Goal: Task Accomplishment & Management: Use online tool/utility

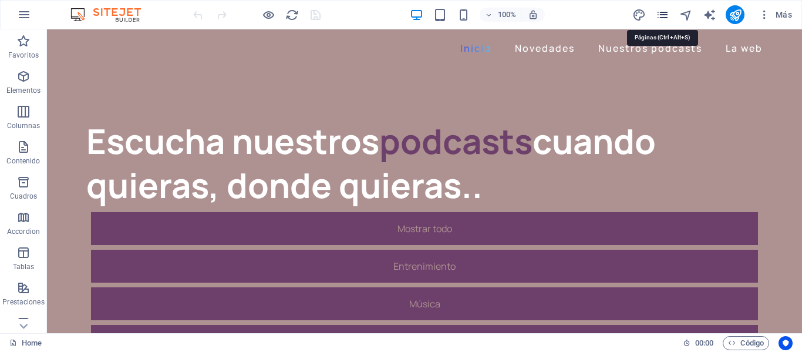
click at [665, 16] on icon "pages" at bounding box center [663, 15] width 14 height 14
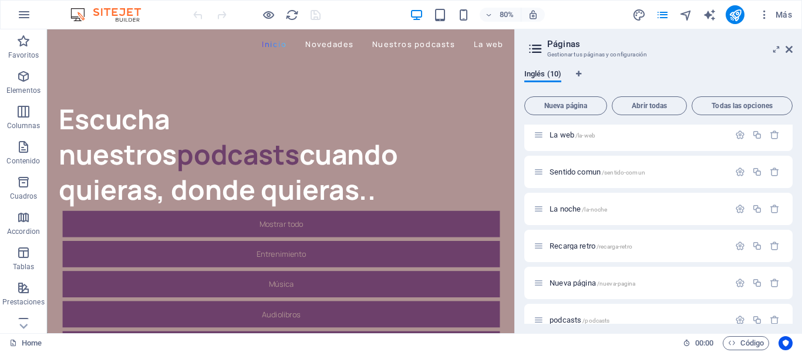
scroll to position [117, 0]
click at [608, 210] on p "La noche /la-noche" at bounding box center [638, 208] width 176 height 8
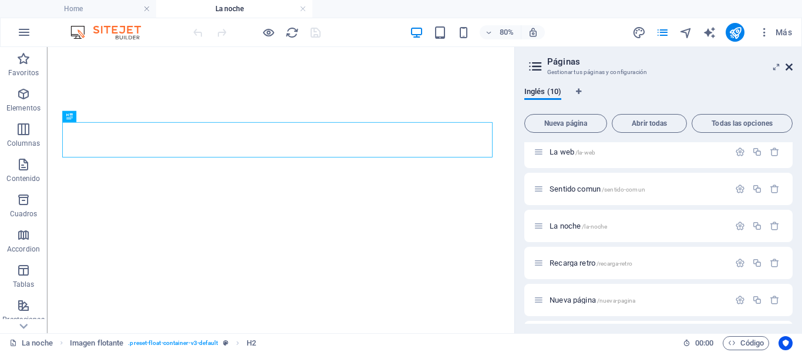
click at [790, 66] on icon at bounding box center [789, 66] width 7 height 9
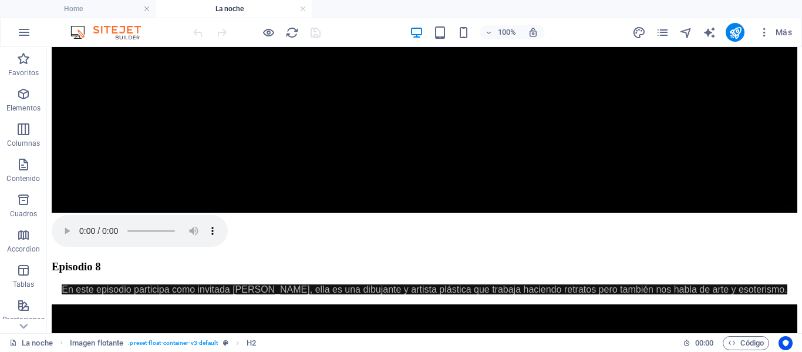
scroll to position [1447, 0]
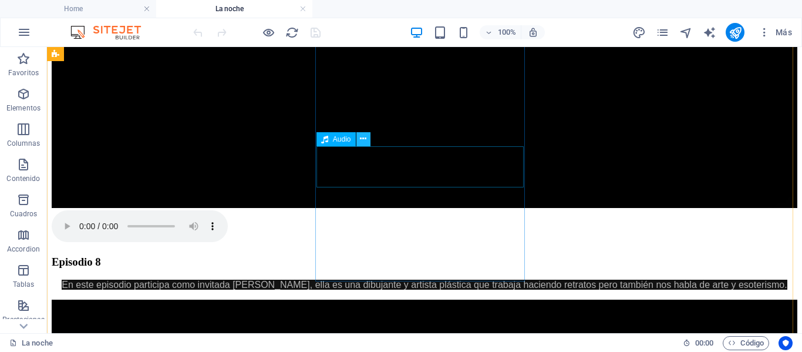
click at [364, 140] on icon at bounding box center [363, 139] width 6 height 12
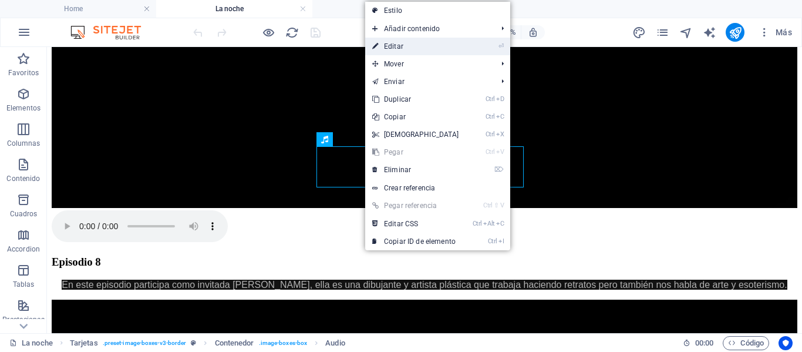
click at [396, 45] on link "⏎ Editar" at bounding box center [415, 47] width 101 height 18
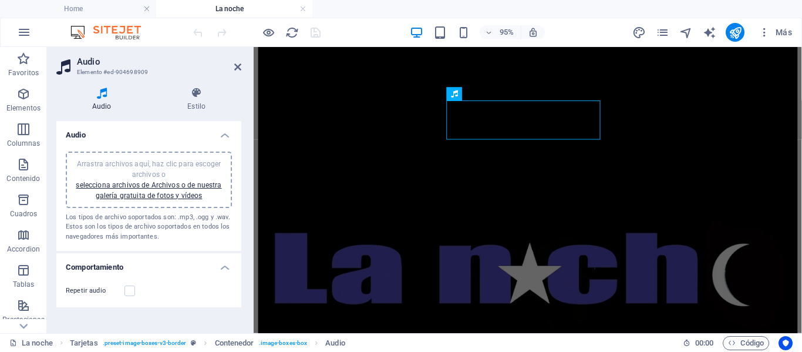
scroll to position [1405, 0]
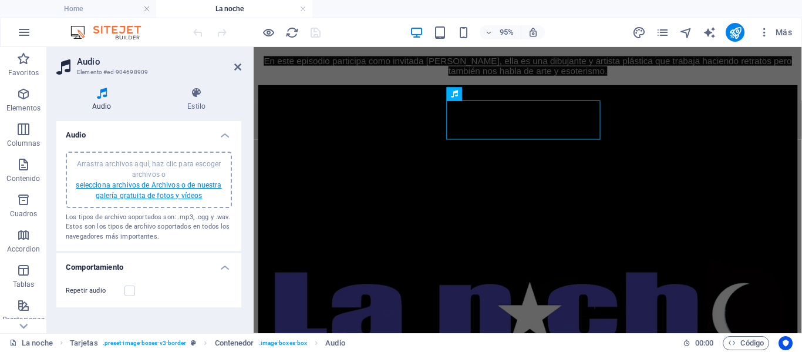
click at [139, 184] on link "selecciona archivos de Archivos o de nuestra galería gratuita de fotos y vídeos" at bounding box center [149, 190] width 146 height 19
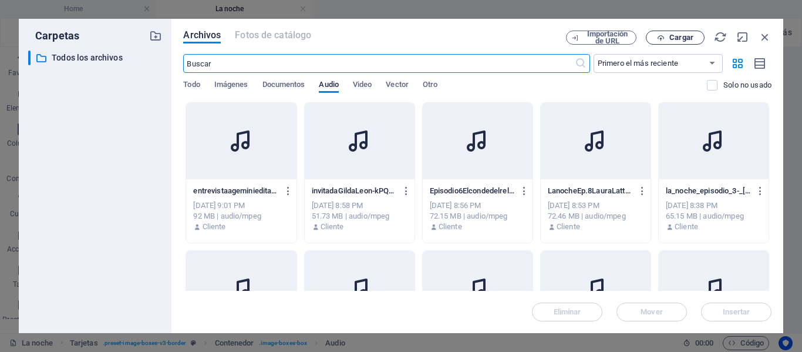
click at [658, 35] on icon "button" at bounding box center [661, 38] width 8 height 8
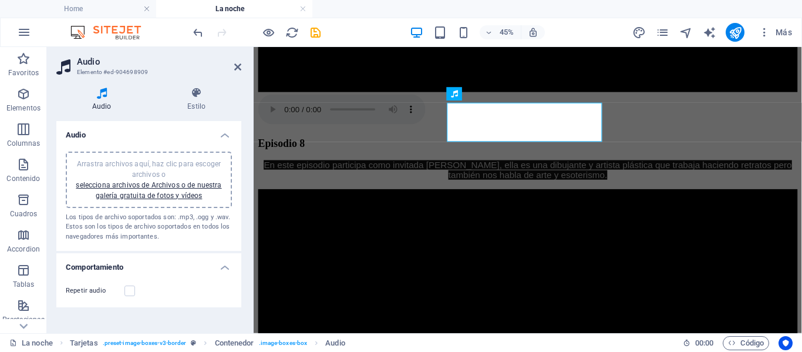
scroll to position [1405, 0]
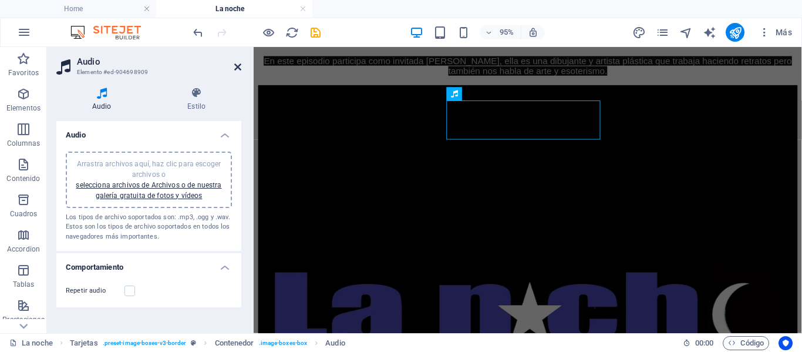
click at [237, 68] on icon at bounding box center [237, 66] width 7 height 9
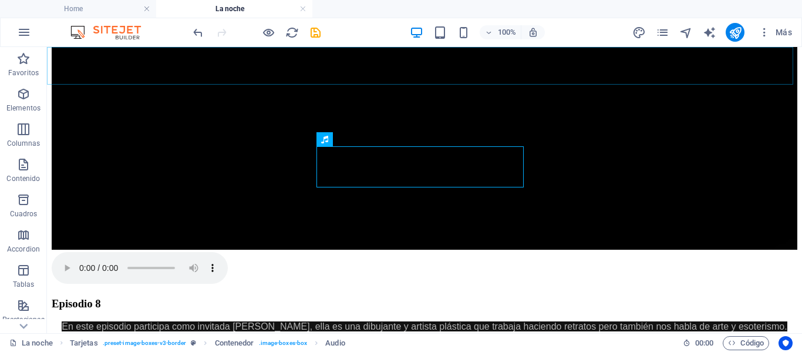
scroll to position [1447, 0]
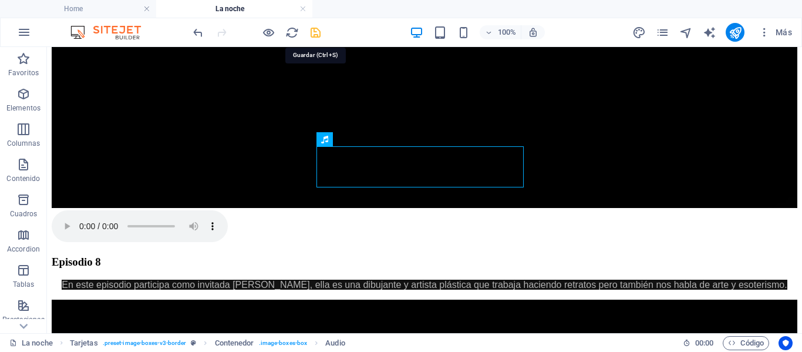
click at [311, 34] on icon "save" at bounding box center [316, 33] width 14 height 14
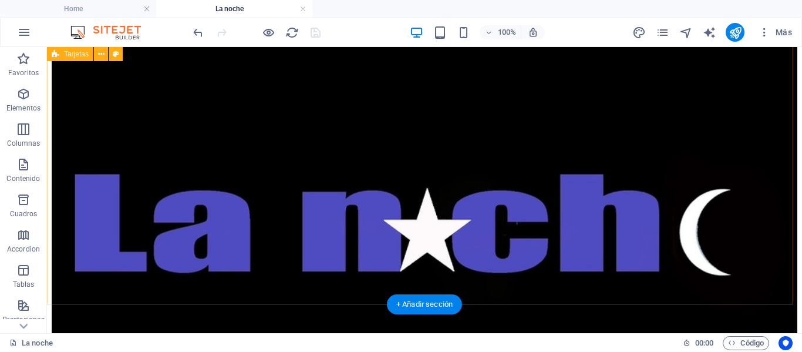
scroll to position [977, 0]
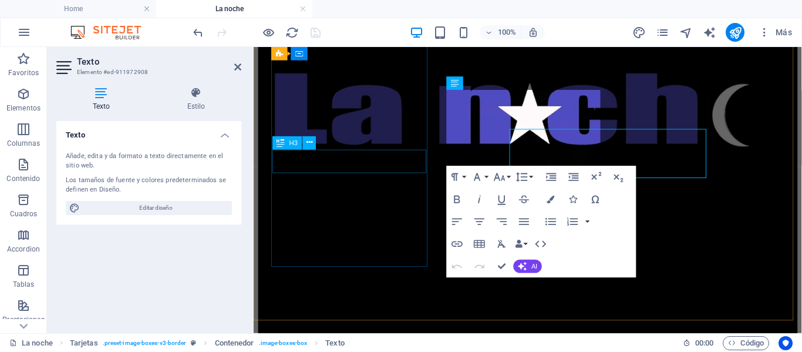
scroll to position [964, 0]
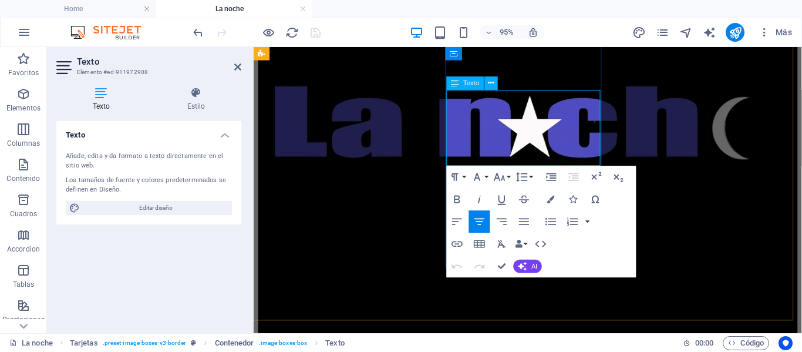
drag, startPoint x: 558, startPoint y: 160, endPoint x: 471, endPoint y: 97, distance: 107.2
click at [548, 202] on icon "button" at bounding box center [551, 200] width 8 height 8
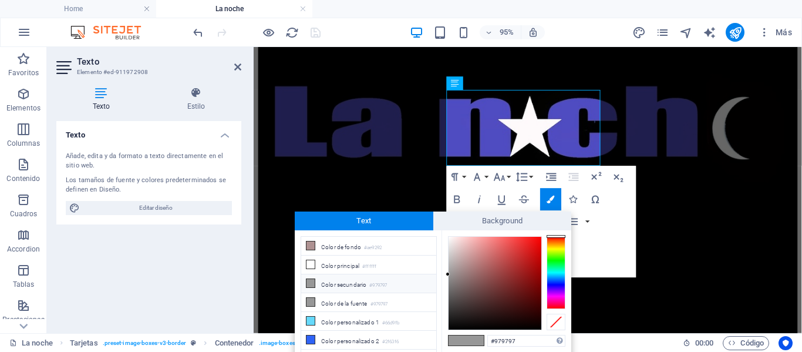
type input "#0c0c0c"
click at [449, 325] on div at bounding box center [495, 283] width 93 height 93
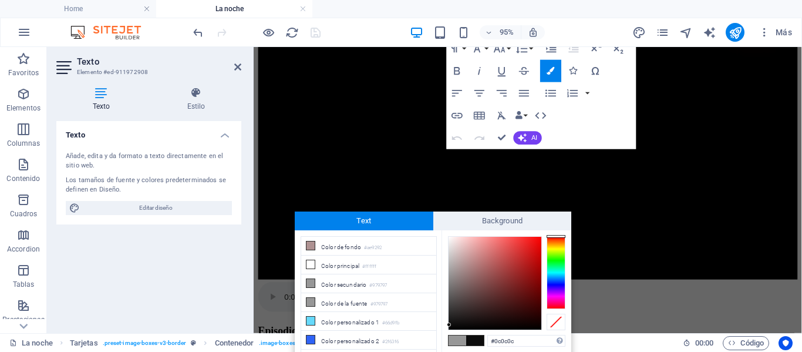
scroll to position [1123, 0]
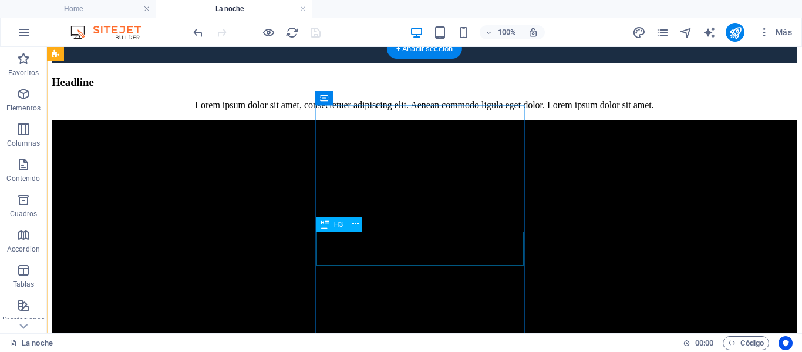
scroll to position [827, 0]
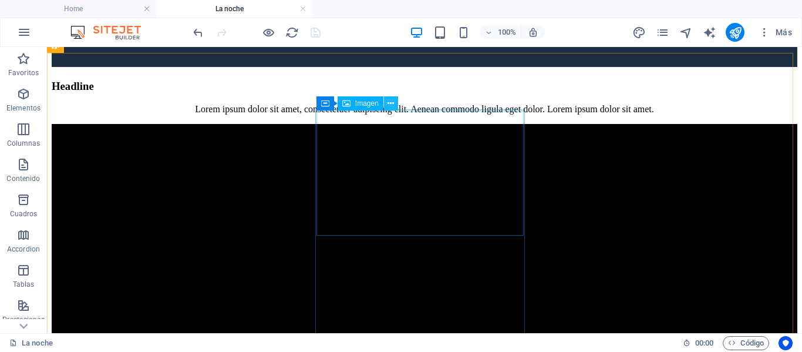
click at [388, 105] on icon at bounding box center [391, 103] width 6 height 12
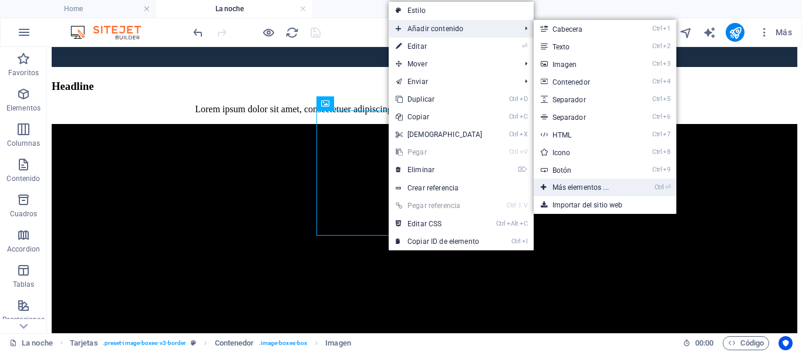
drag, startPoint x: 343, startPoint y: 137, endPoint x: 587, endPoint y: 186, distance: 249.1
click at [587, 186] on link "Ctrl ⏎ Más elementos ..." at bounding box center [583, 187] width 99 height 18
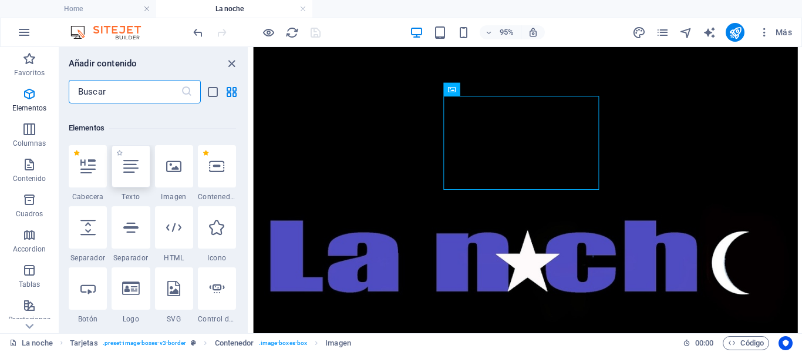
scroll to position [221, 0]
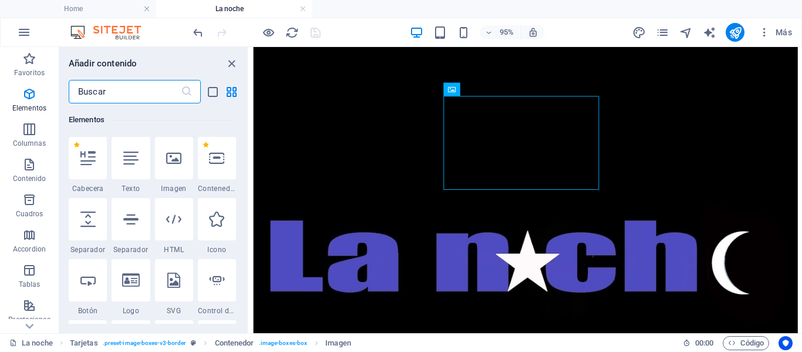
click at [118, 89] on input "text" at bounding box center [125, 91] width 112 height 23
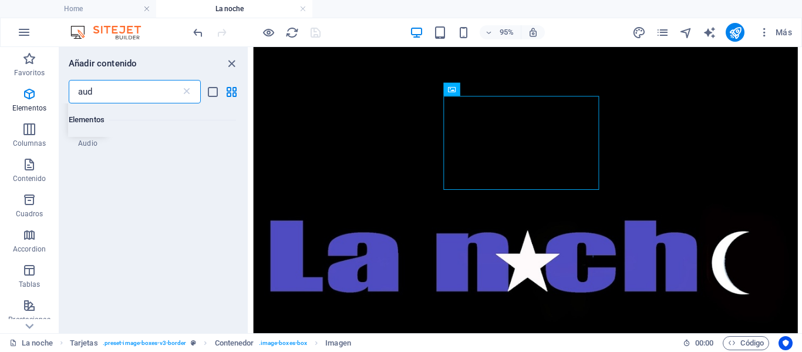
scroll to position [0, 0]
type input "audio"
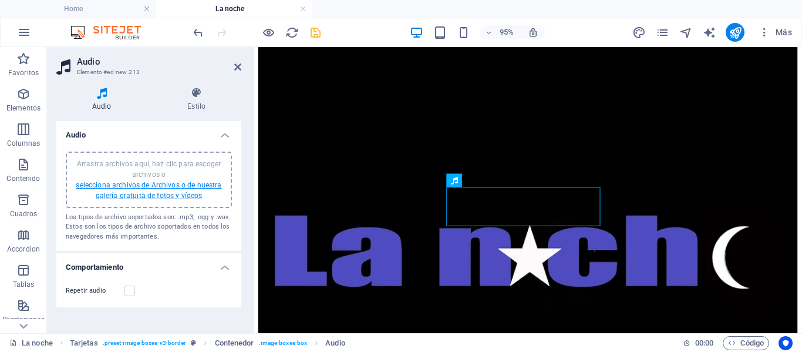
click at [124, 184] on link "selecciona archivos de Archivos o de nuestra galería gratuita de fotos y vídeos" at bounding box center [149, 190] width 146 height 19
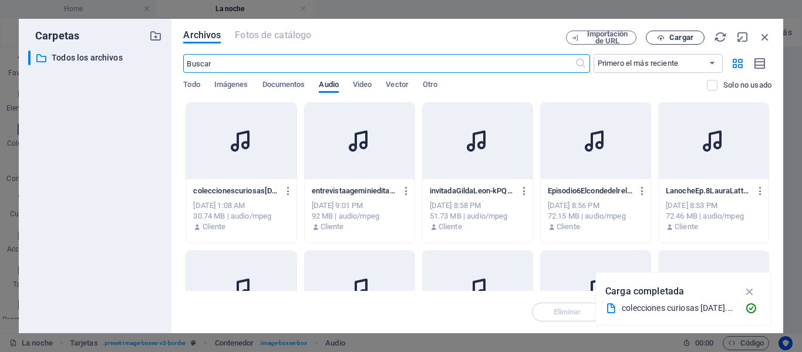
click at [685, 37] on span "Cargar" at bounding box center [681, 37] width 24 height 7
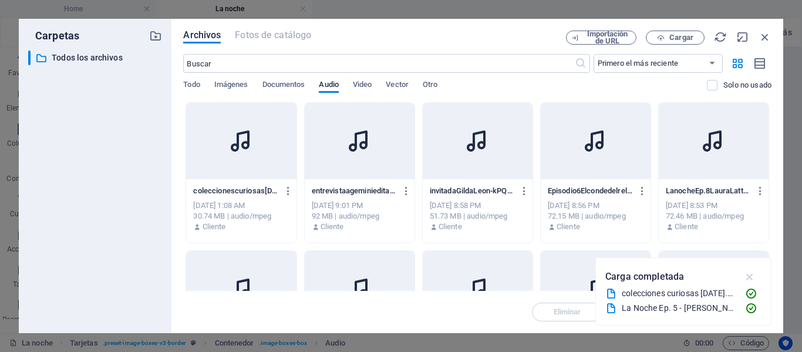
click at [750, 278] on icon "button" at bounding box center [750, 276] width 14 height 13
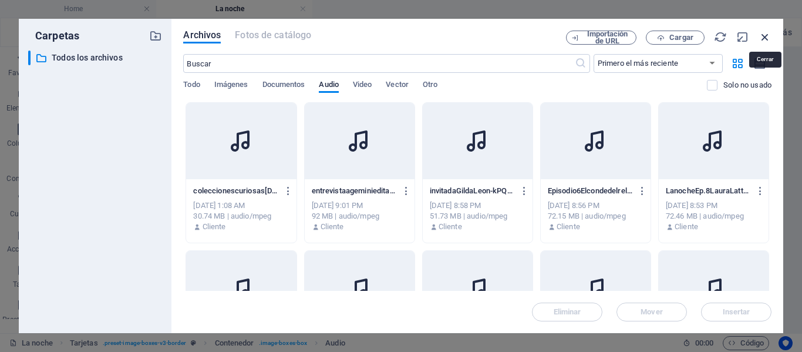
click at [767, 36] on icon "button" at bounding box center [765, 37] width 13 height 13
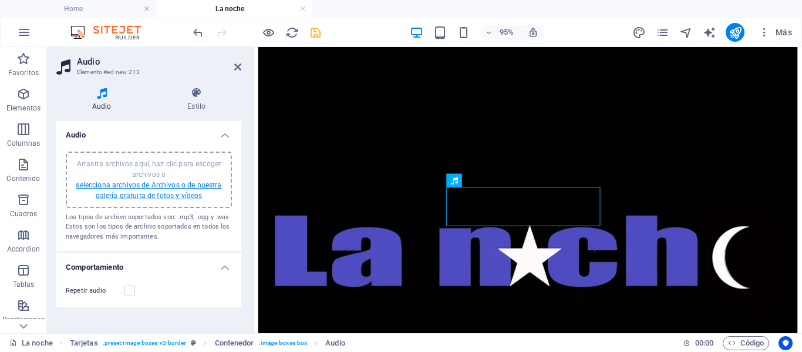
click at [176, 193] on link "selecciona archivos de Archivos o de nuestra galería gratuita de fotos y vídeos" at bounding box center [149, 190] width 146 height 19
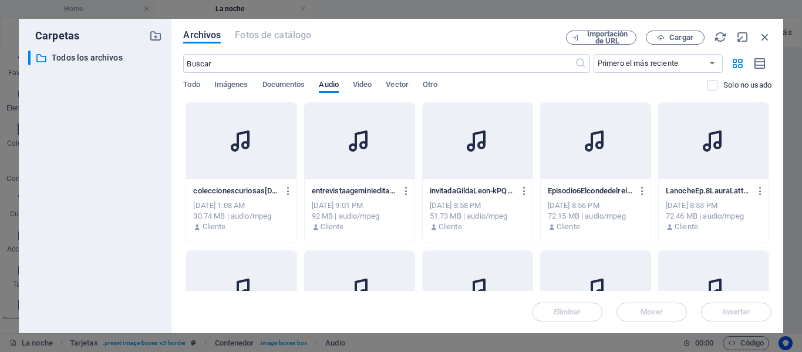
drag, startPoint x: 772, startPoint y: 162, endPoint x: 771, endPoint y: 177, distance: 15.3
click at [771, 177] on div "Archivos Fotos de catálogo Importación de URL Cargar ​ Primero el más reciente …" at bounding box center [477, 176] width 612 height 314
click at [195, 83] on span "Todo" at bounding box center [191, 86] width 16 height 16
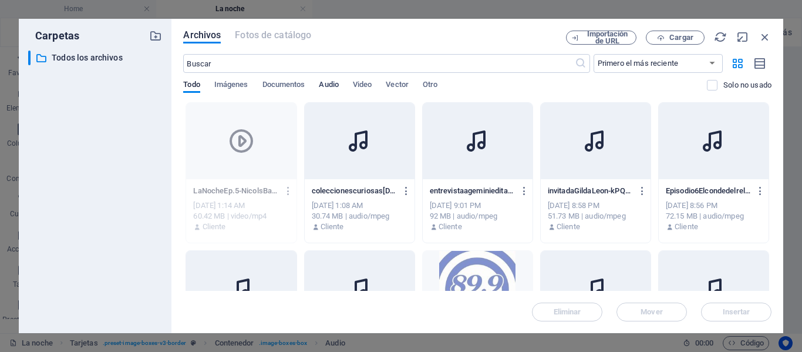
click at [334, 81] on span "Audio" at bounding box center [328, 86] width 19 height 16
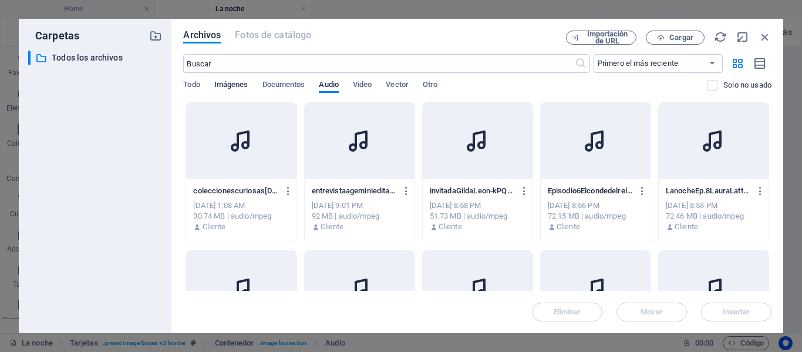
click at [231, 85] on span "Imágenes" at bounding box center [231, 86] width 34 height 16
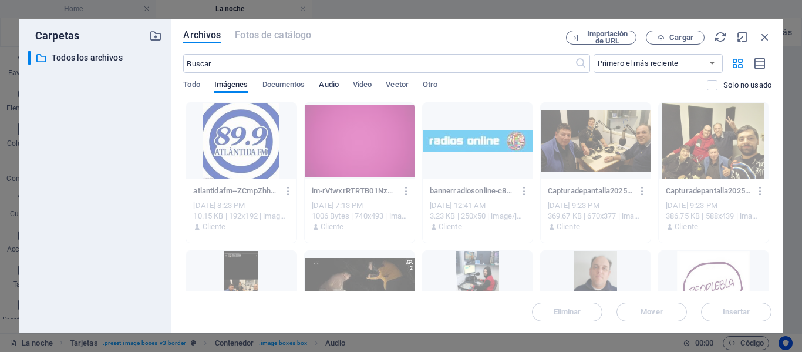
click at [332, 83] on span "Audio" at bounding box center [328, 86] width 19 height 16
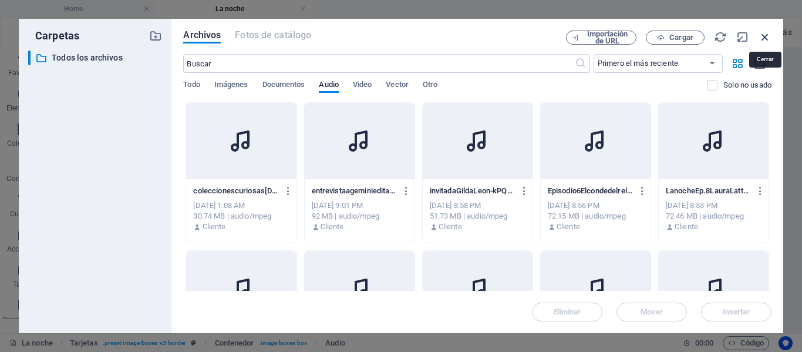
click at [766, 36] on icon "button" at bounding box center [765, 37] width 13 height 13
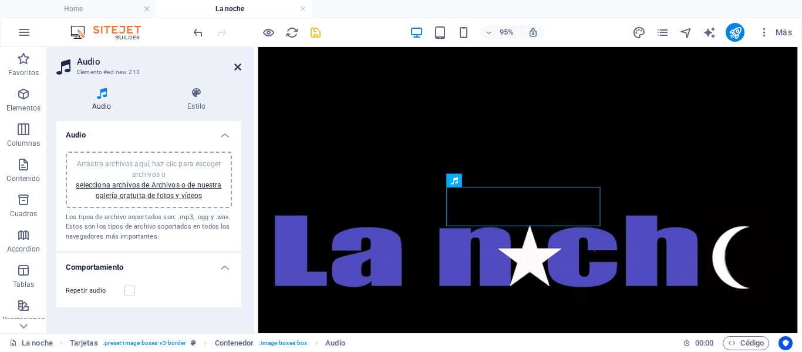
click at [238, 68] on icon at bounding box center [237, 66] width 7 height 9
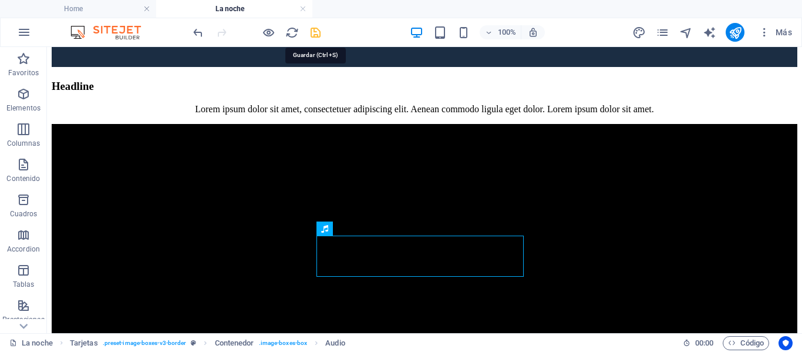
click at [318, 33] on icon "save" at bounding box center [316, 33] width 14 height 14
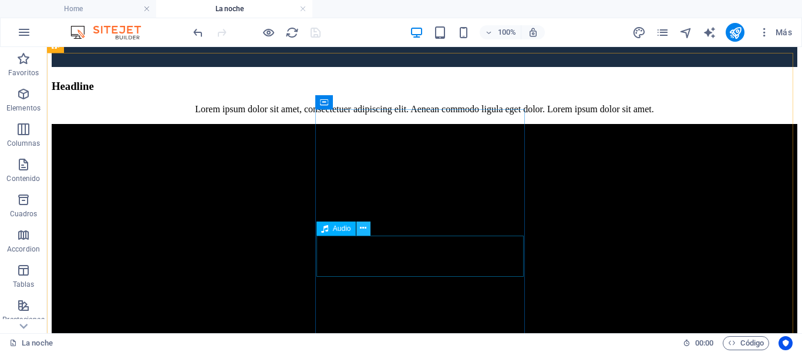
click at [362, 228] on icon at bounding box center [363, 228] width 6 height 12
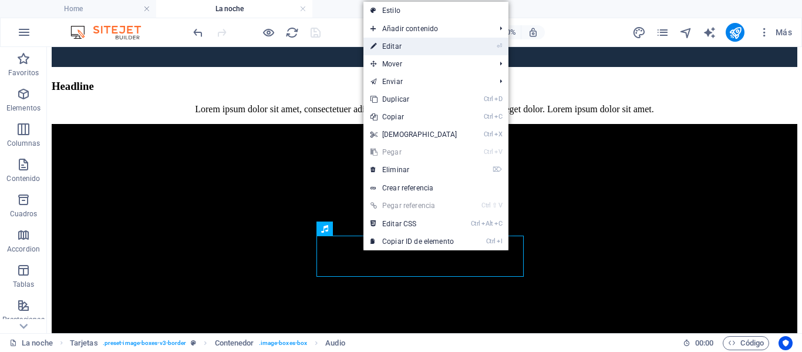
click at [389, 46] on link "⏎ Editar" at bounding box center [413, 47] width 101 height 18
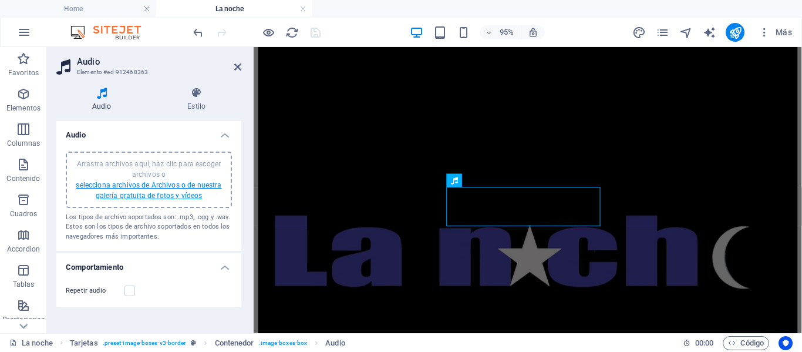
click at [130, 188] on link "selecciona archivos de Archivos o de nuestra galería gratuita de fotos y vídeos" at bounding box center [149, 190] width 146 height 19
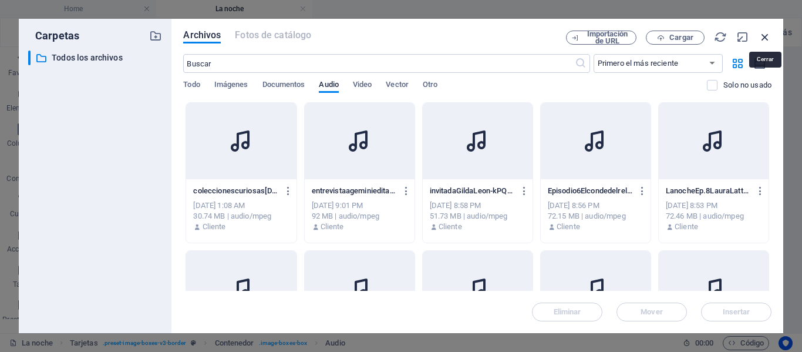
click at [766, 37] on icon "button" at bounding box center [765, 37] width 13 height 13
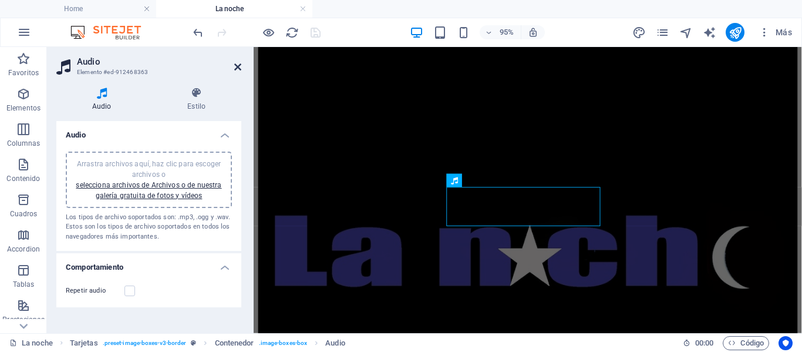
click at [239, 68] on icon at bounding box center [237, 66] width 7 height 9
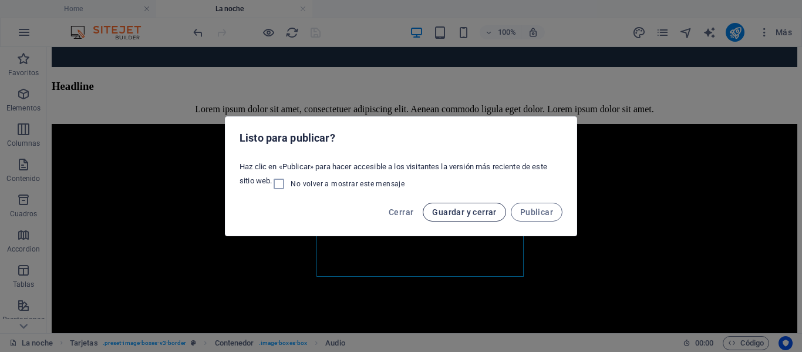
click at [496, 211] on span "Guardar y cerrar" at bounding box center [464, 211] width 64 height 9
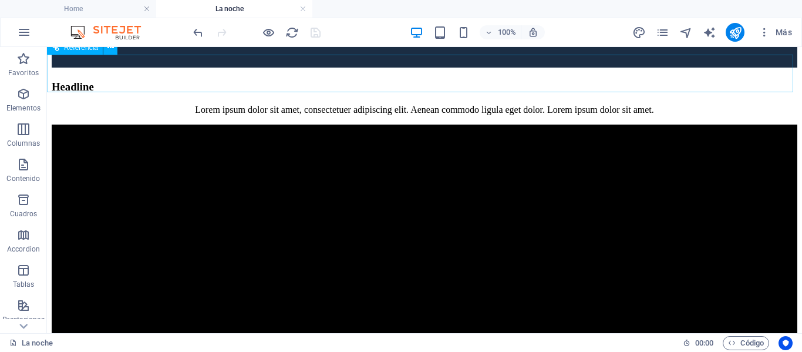
scroll to position [827, 0]
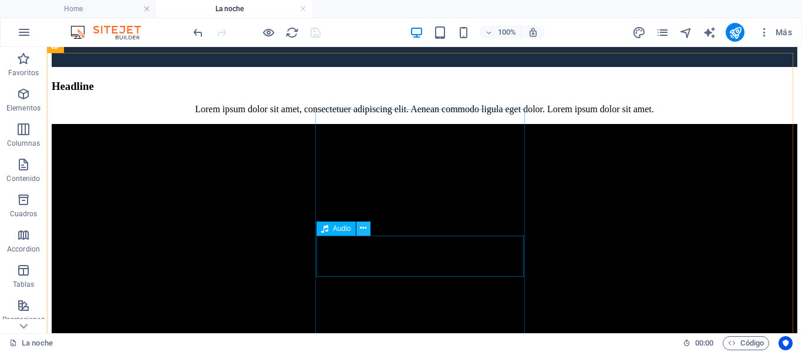
click at [364, 227] on icon at bounding box center [363, 228] width 6 height 12
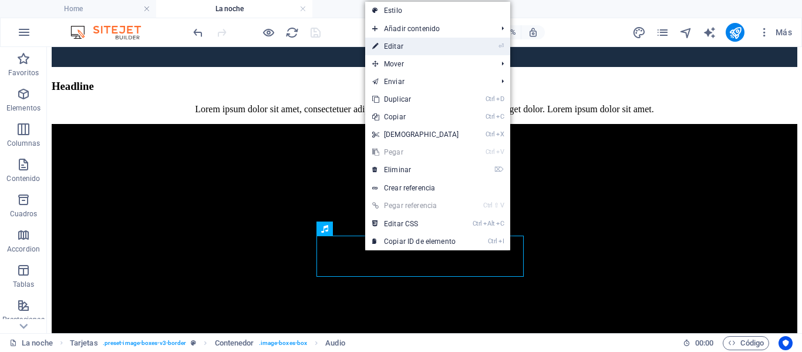
click at [393, 47] on link "⏎ Editar" at bounding box center [415, 47] width 101 height 18
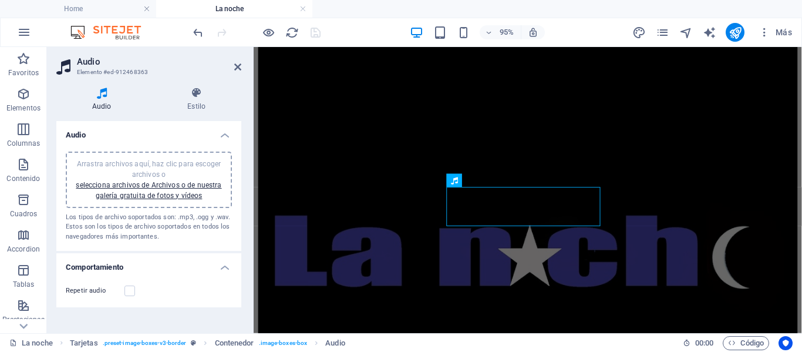
click at [154, 189] on div "Arrastra archivos aquí, haz clic para escoger archivos o selecciona archivos de…" at bounding box center [149, 180] width 152 height 42
click at [87, 185] on link "selecciona archivos de Archivos o de nuestra galería gratuita de fotos y vídeos" at bounding box center [149, 190] width 146 height 19
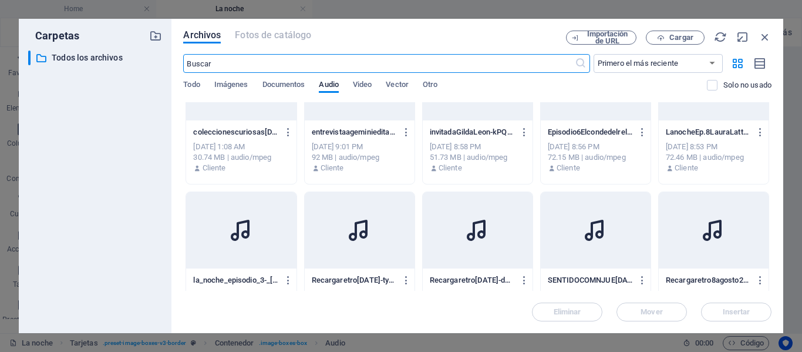
scroll to position [0, 0]
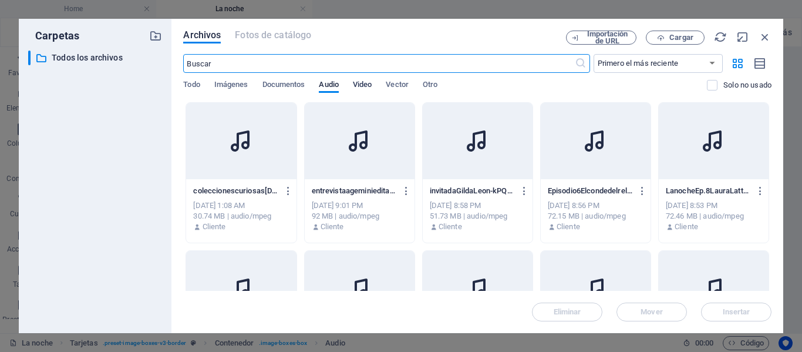
click at [368, 85] on span "Video" at bounding box center [362, 86] width 19 height 16
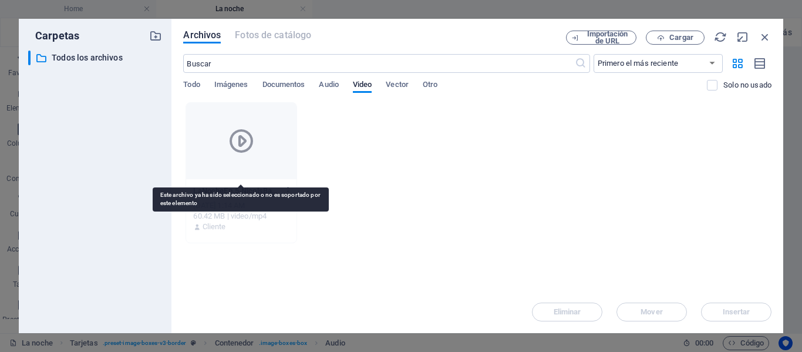
click at [220, 157] on div at bounding box center [241, 141] width 110 height 76
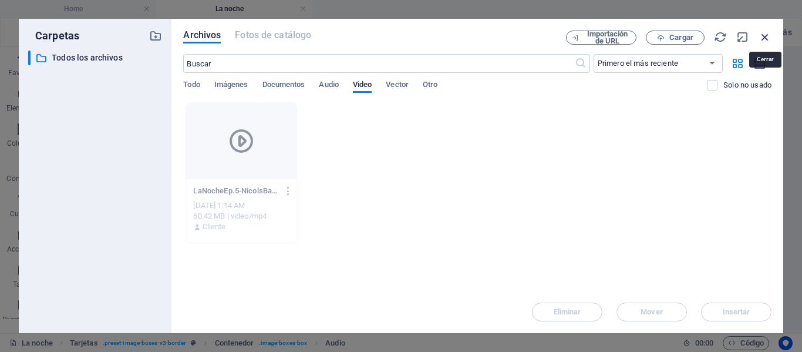
click at [767, 32] on icon "button" at bounding box center [765, 37] width 13 height 13
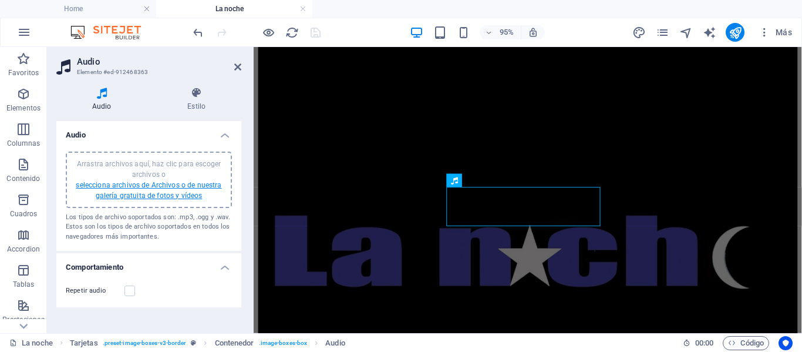
click at [114, 184] on link "selecciona archivos de Archivos o de nuestra galería gratuita de fotos y vídeos" at bounding box center [149, 190] width 146 height 19
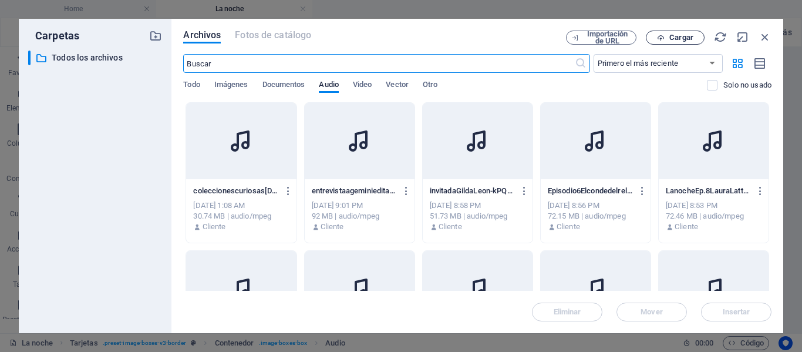
click at [678, 38] on span "Cargar" at bounding box center [681, 37] width 24 height 7
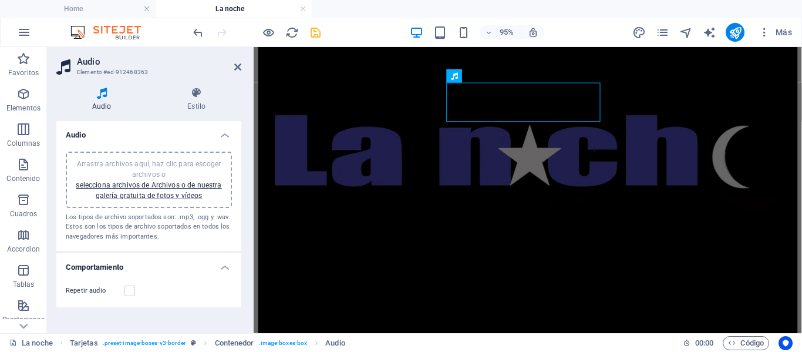
scroll to position [937, 0]
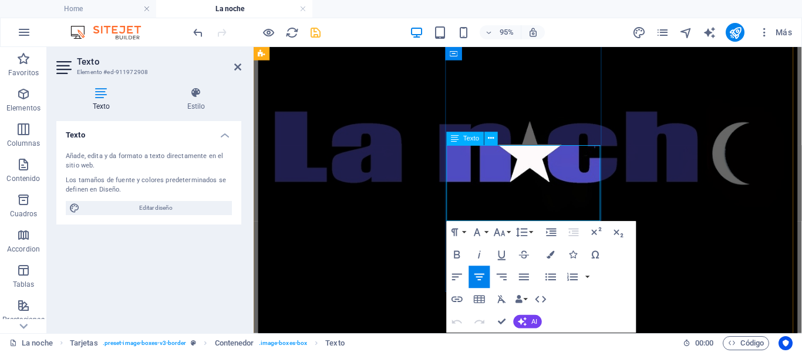
drag, startPoint x: 562, startPoint y: 220, endPoint x: 476, endPoint y: 160, distance: 105.1
click at [554, 255] on icon "button" at bounding box center [551, 255] width 8 height 8
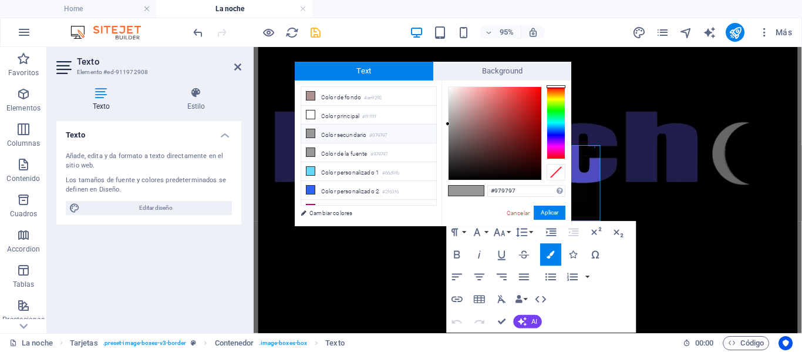
type input "#070707"
click at [451, 176] on div at bounding box center [495, 133] width 93 height 93
click at [544, 208] on button "Aplicar" at bounding box center [550, 213] width 32 height 14
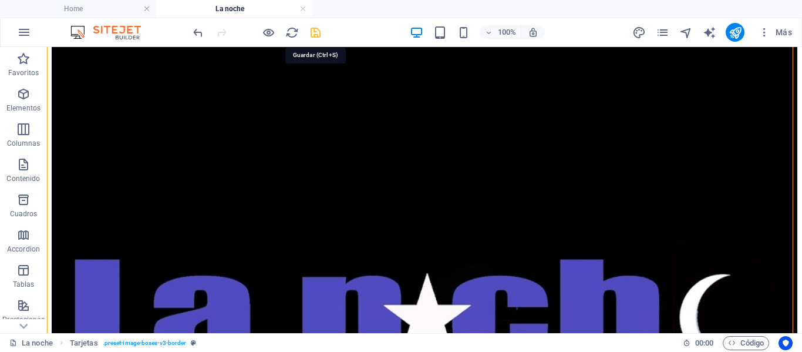
click at [315, 31] on icon "save" at bounding box center [316, 33] width 14 height 14
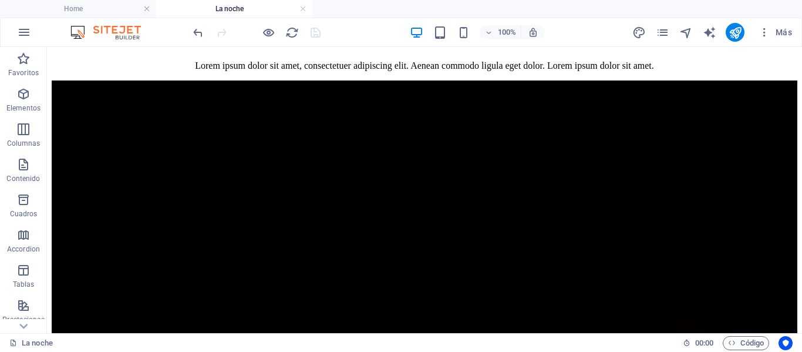
scroll to position [853, 0]
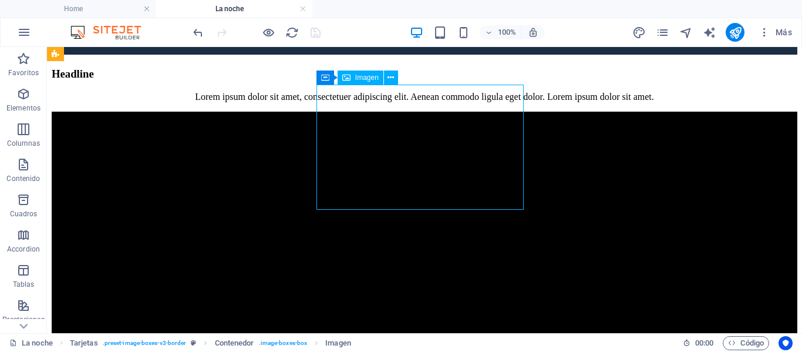
select select "%"
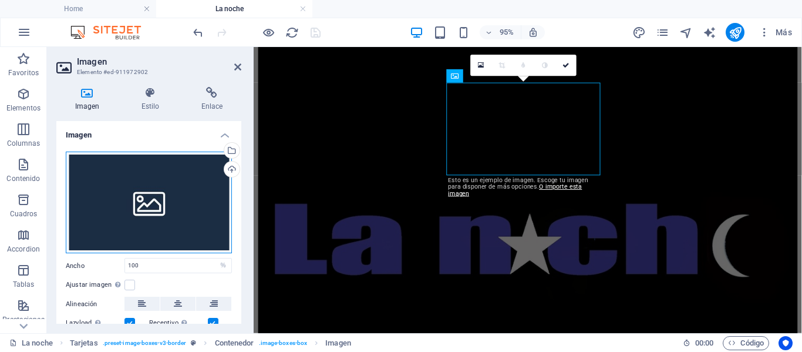
click at [178, 179] on div "Arrastra archivos aquí, haz clic para escoger archivos o selecciona archivos de…" at bounding box center [149, 202] width 166 height 102
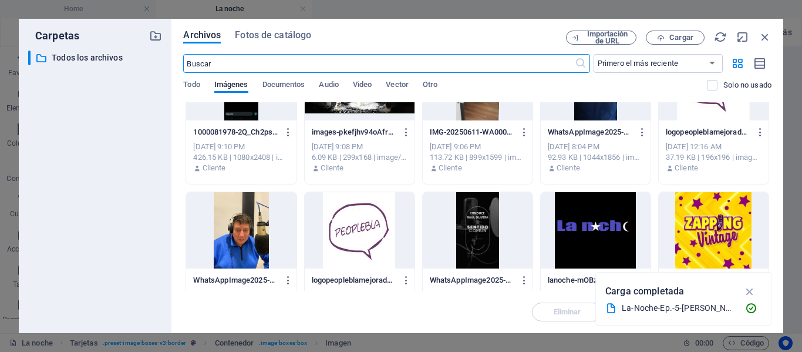
scroll to position [235, 0]
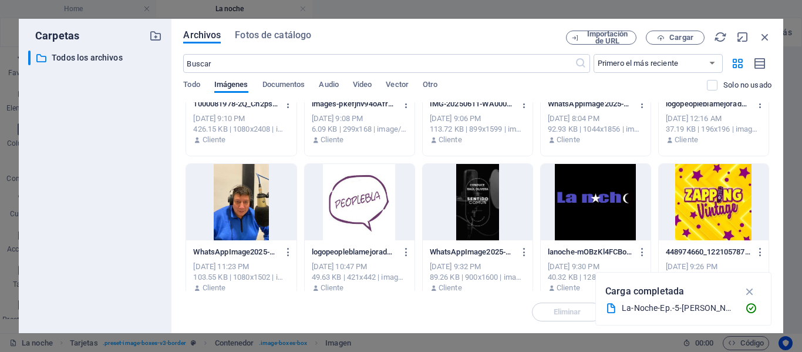
click at [581, 189] on div at bounding box center [596, 202] width 110 height 76
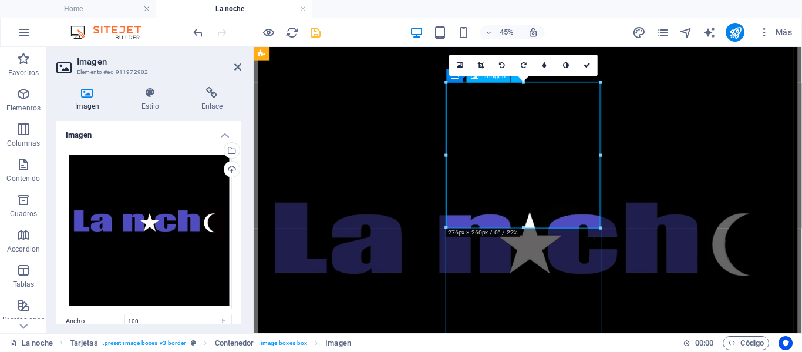
scroll to position [840, 0]
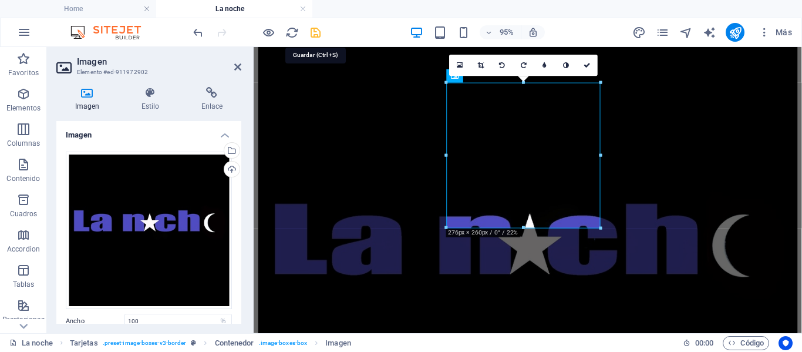
click at [311, 32] on icon "save" at bounding box center [316, 33] width 14 height 14
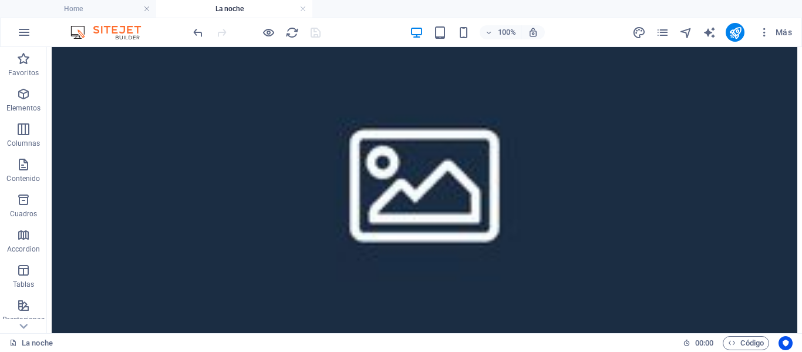
scroll to position [500, 0]
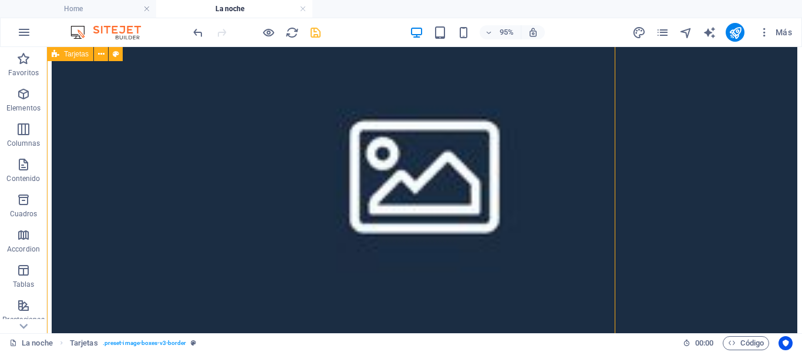
scroll to position [527, 0]
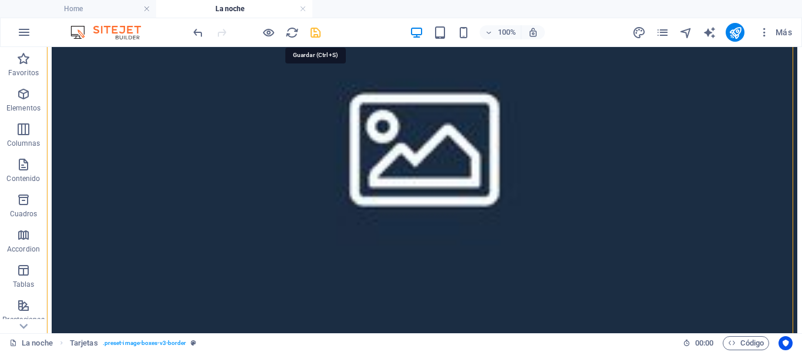
click at [311, 32] on icon "save" at bounding box center [316, 33] width 14 height 14
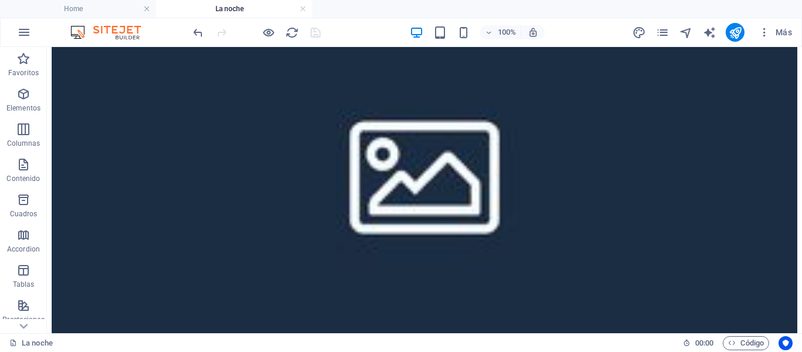
scroll to position [496, 0]
